Goal: Find specific fact: Find specific fact

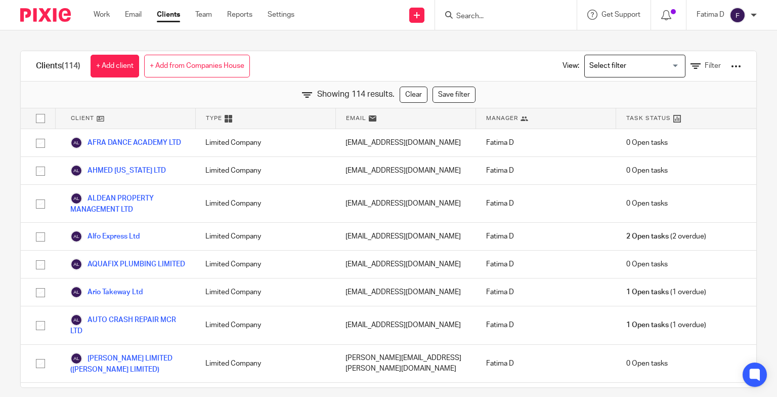
scroll to position [1720, 0]
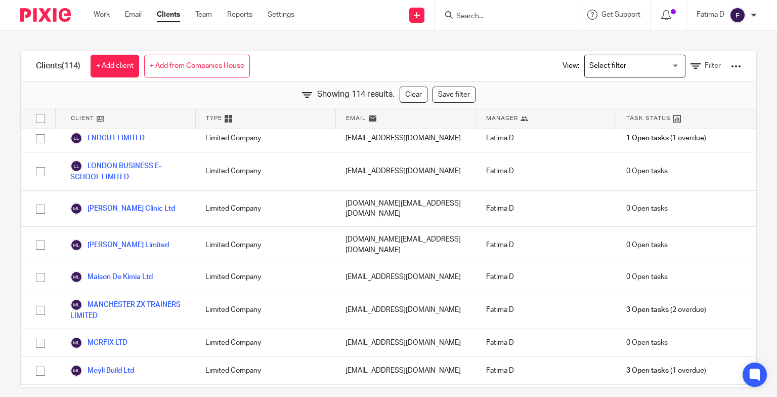
click at [470, 16] on input "Search" at bounding box center [500, 16] width 91 height 9
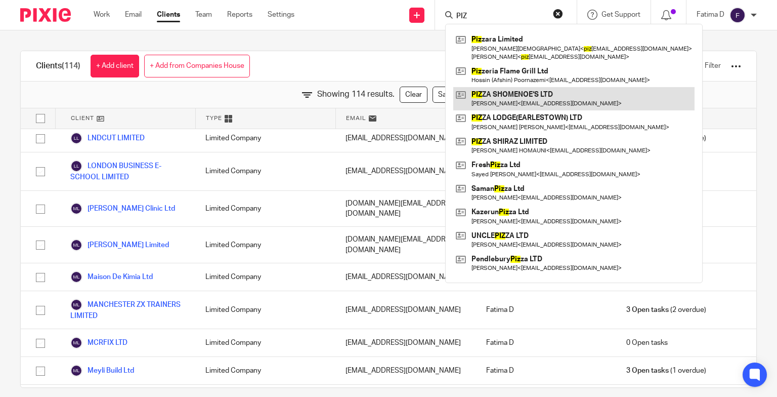
type input "PIZ"
click at [523, 91] on link at bounding box center [573, 98] width 241 height 23
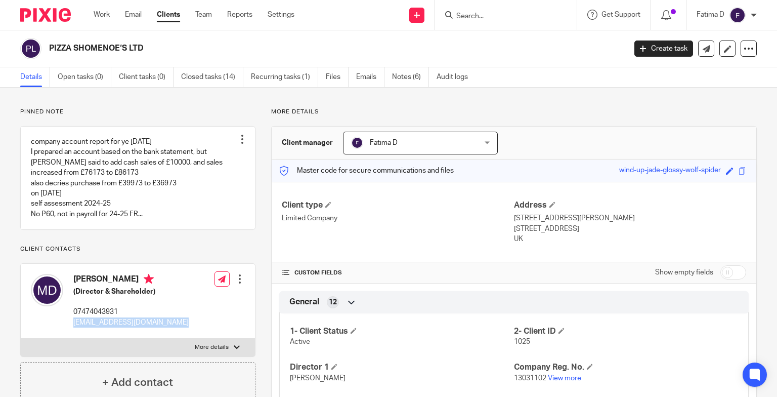
drag, startPoint x: 185, startPoint y: 320, endPoint x: 74, endPoint y: 319, distance: 111.3
click at [74, 319] on div "MEHDI Dehghani (Director & Shareholder) 07474043931 m.poyadehghani2005@gmail.co…" at bounding box center [138, 301] width 234 height 74
drag, startPoint x: 74, startPoint y: 319, endPoint x: 83, endPoint y: 319, distance: 9.1
copy p "[EMAIL_ADDRESS][DOMAIN_NAME]"
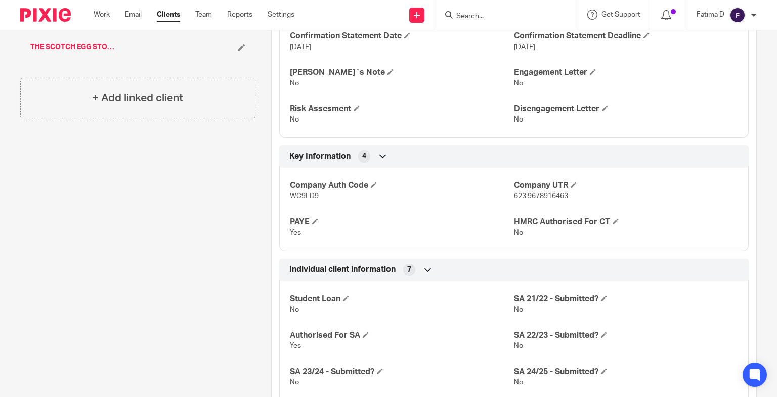
scroll to position [405, 0]
click at [66, 47] on link "THE SCOTCH EGG STOCKPORT Ltd" at bounding box center [73, 46] width 86 height 10
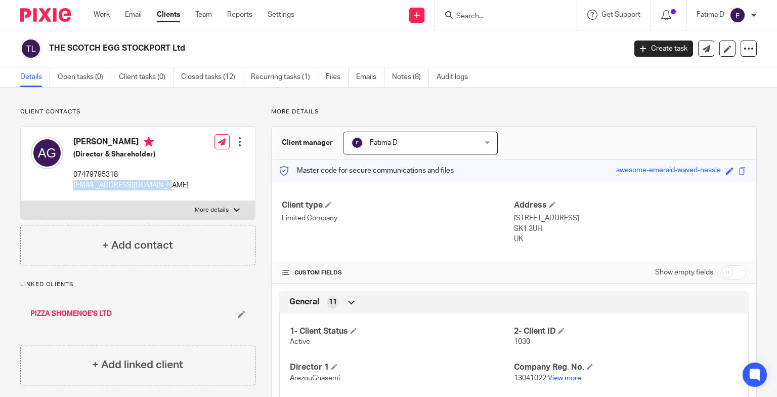
drag, startPoint x: 166, startPoint y: 183, endPoint x: 71, endPoint y: 184, distance: 95.1
click at [71, 184] on div "Arezou Ghasemi (Director & Shareholder) 07479795318 ghasemiarezou2@gmail.com Ed…" at bounding box center [138, 163] width 234 height 74
drag, startPoint x: 71, startPoint y: 184, endPoint x: 83, endPoint y: 186, distance: 12.7
copy p "[EMAIL_ADDRESS][DOMAIN_NAME]"
click at [234, 207] on div at bounding box center [237, 210] width 6 height 6
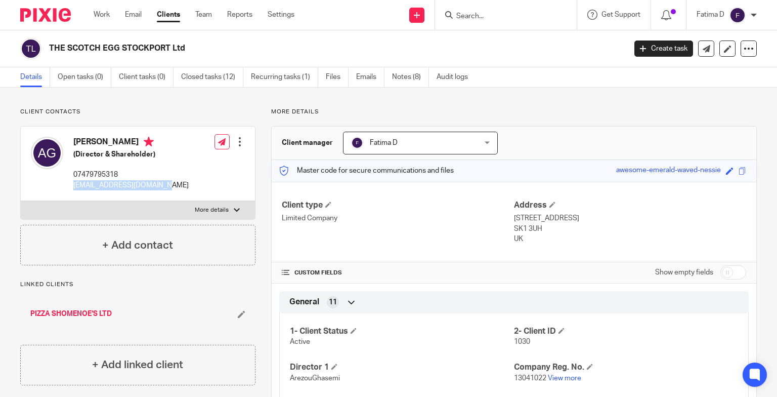
click at [21, 201] on input "More details" at bounding box center [20, 200] width 1 height 1
checkbox input "true"
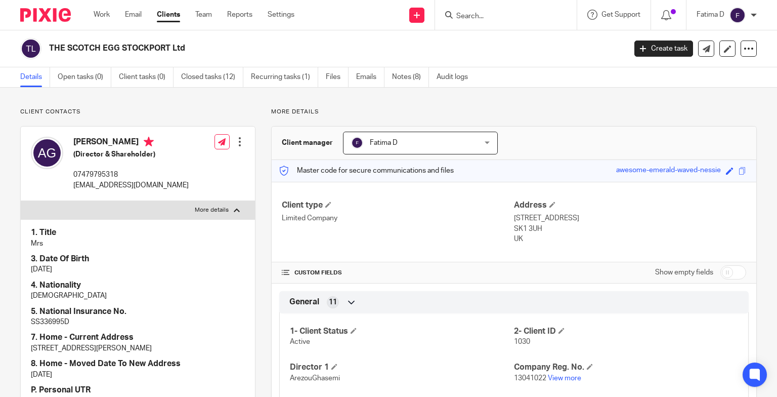
click at [41, 319] on p "SS336995D" at bounding box center [138, 322] width 214 height 10
copy p "SS336995D"
